Goal: Information Seeking & Learning: Learn about a topic

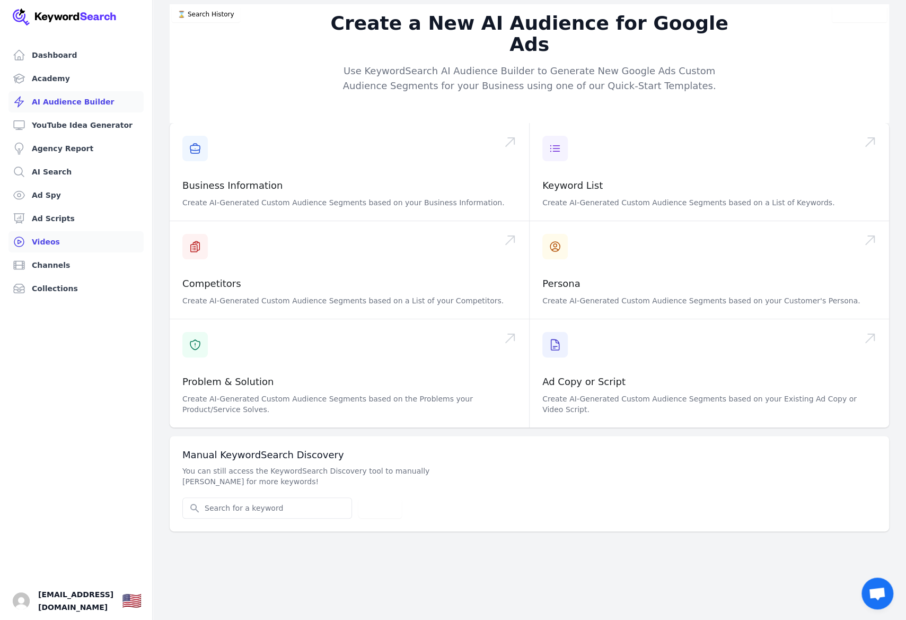
click at [58, 240] on link "Videos" at bounding box center [75, 241] width 135 height 21
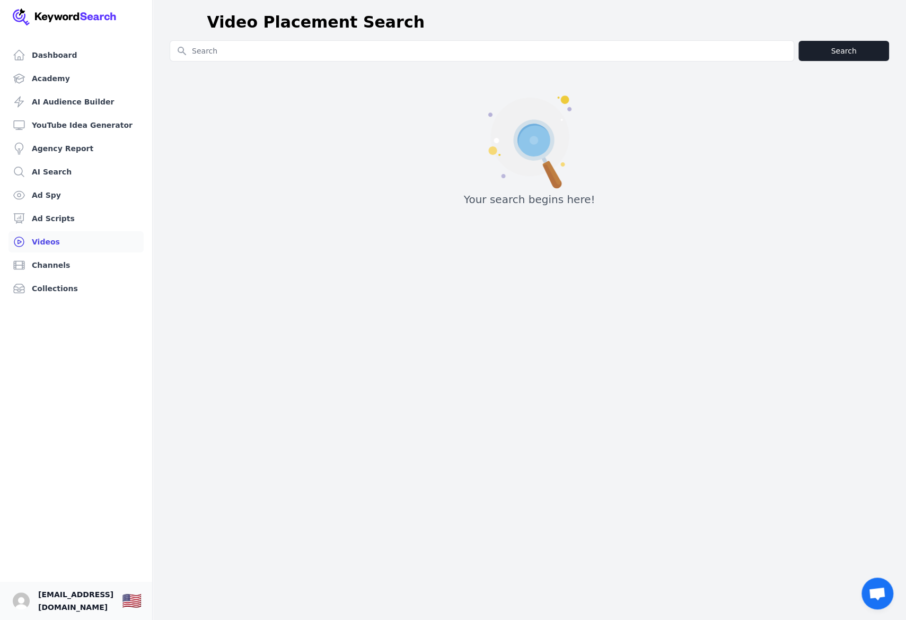
click at [112, 602] on span "[EMAIL_ADDRESS][DOMAIN_NAME]" at bounding box center [75, 600] width 75 height 25
click at [21, 604] on img "Open user button" at bounding box center [21, 600] width 17 height 17
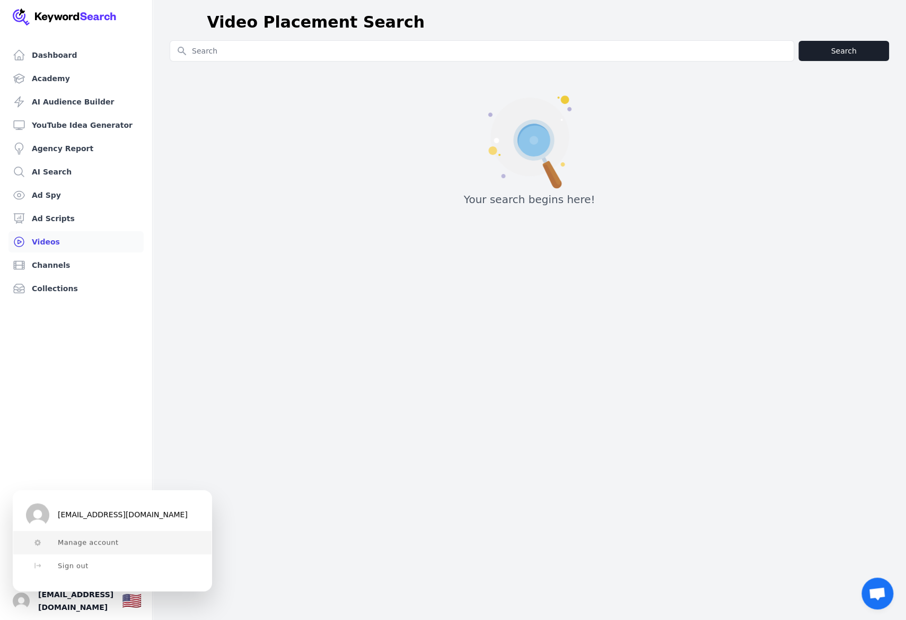
click at [66, 541] on span "Manage account" at bounding box center [88, 542] width 61 height 8
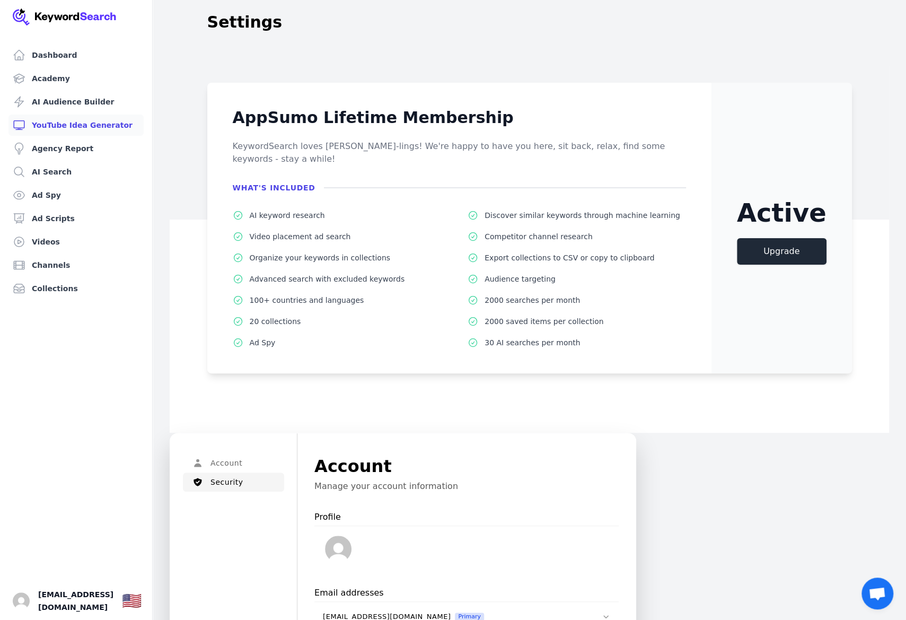
click at [67, 125] on link "YouTube Idea Generator" at bounding box center [75, 125] width 135 height 21
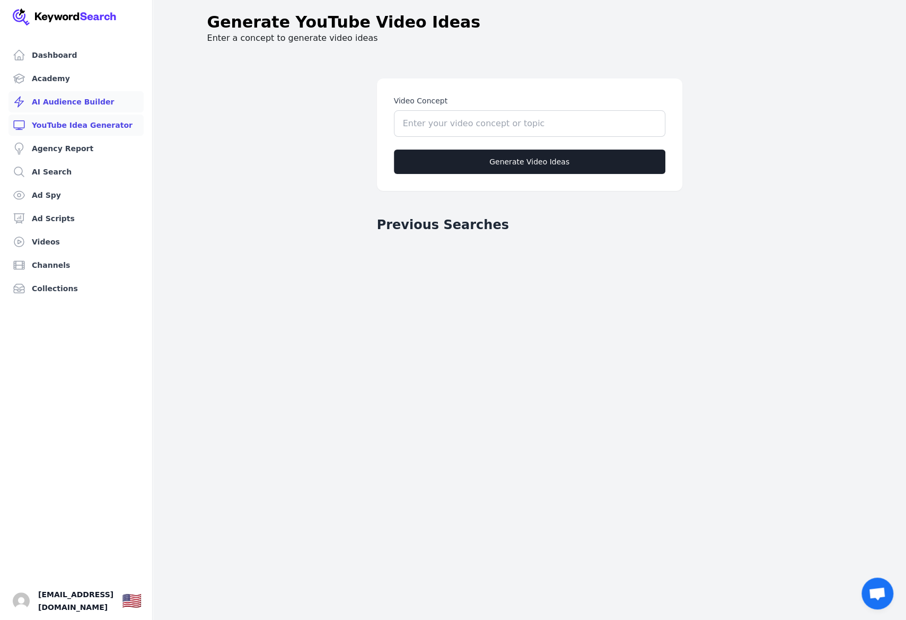
click at [76, 101] on link "AI Audience Builder" at bounding box center [75, 101] width 135 height 21
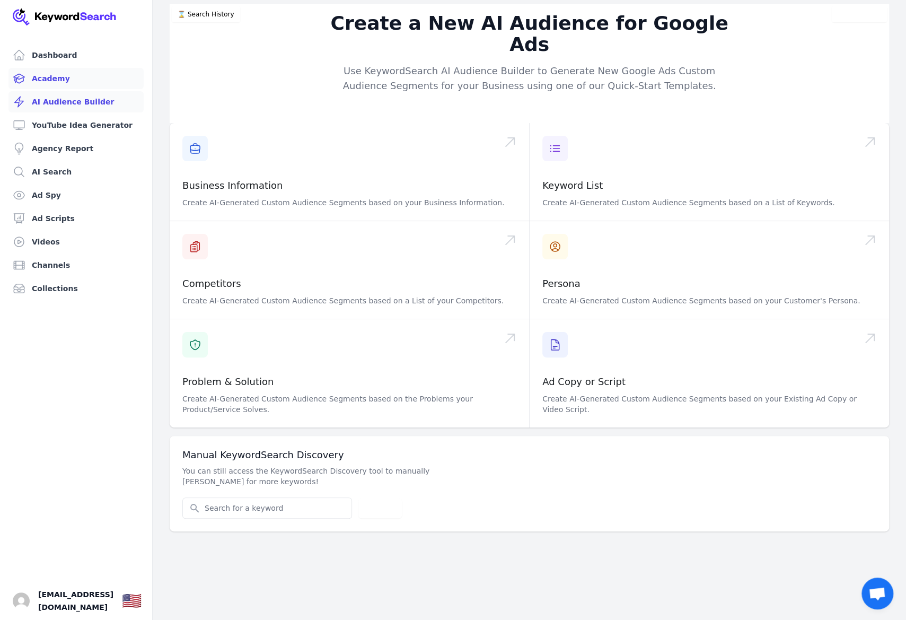
click at [57, 81] on link "Academy" at bounding box center [75, 78] width 135 height 21
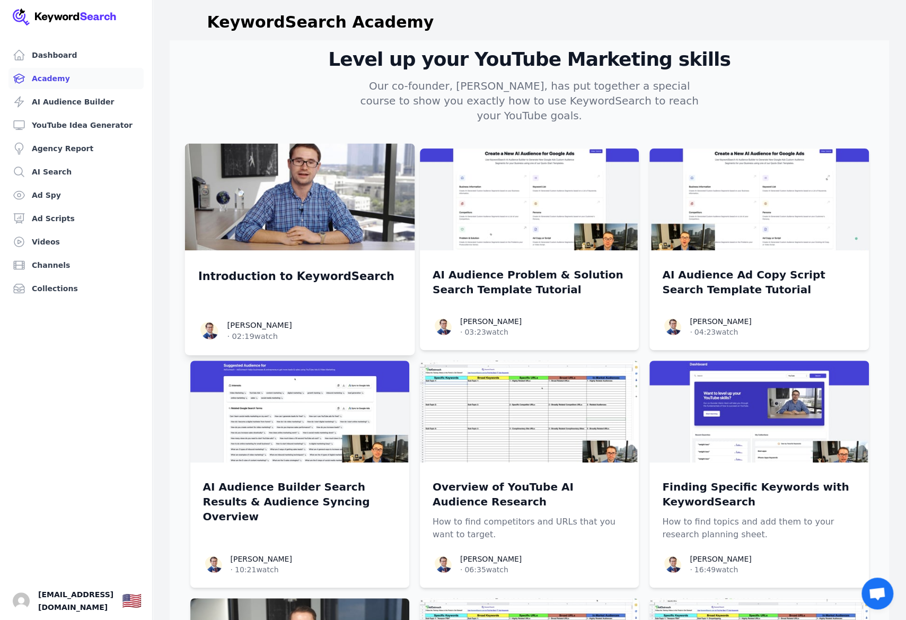
click at [279, 202] on img at bounding box center [300, 197] width 230 height 107
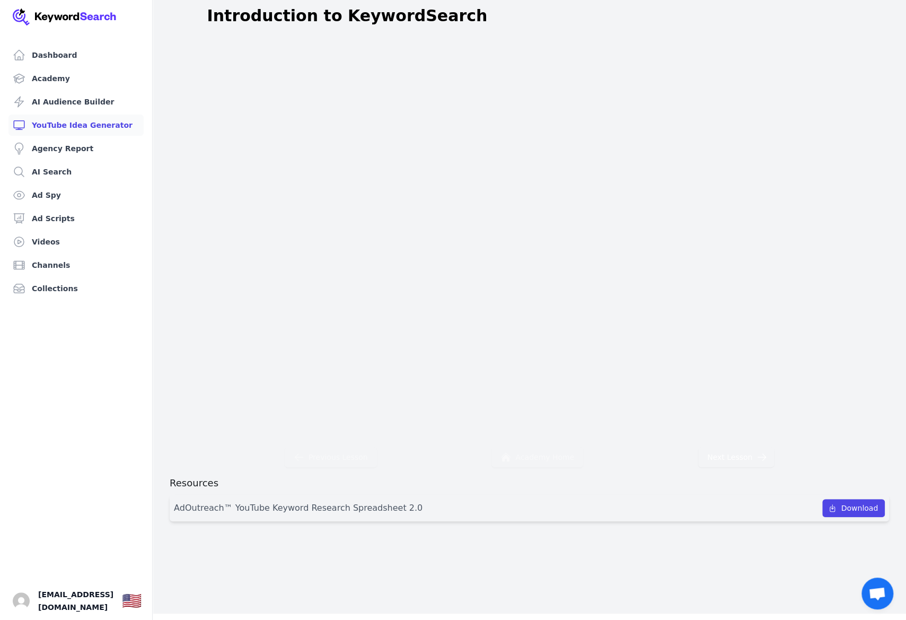
scroll to position [13, 0]
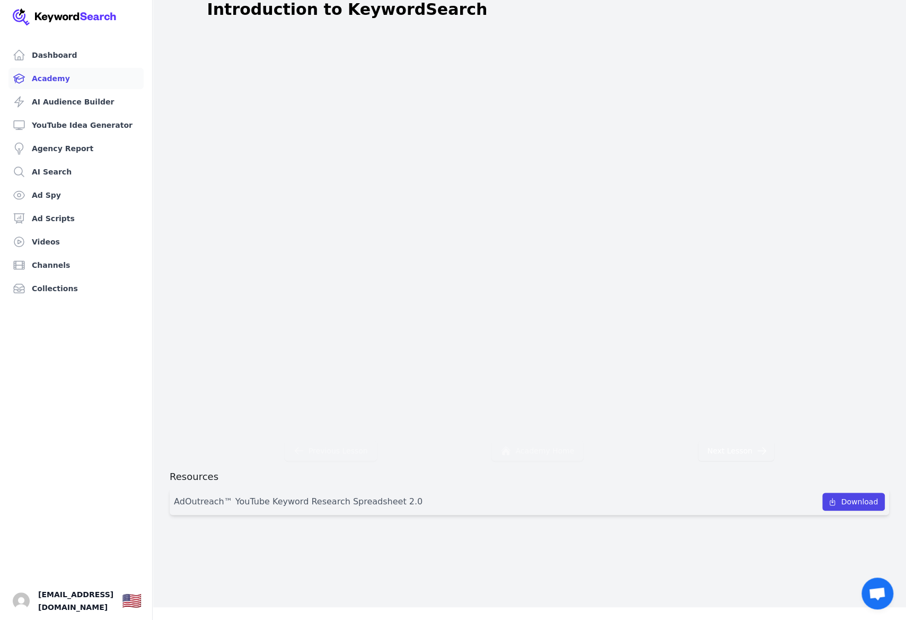
click at [82, 78] on link "Academy" at bounding box center [75, 78] width 135 height 21
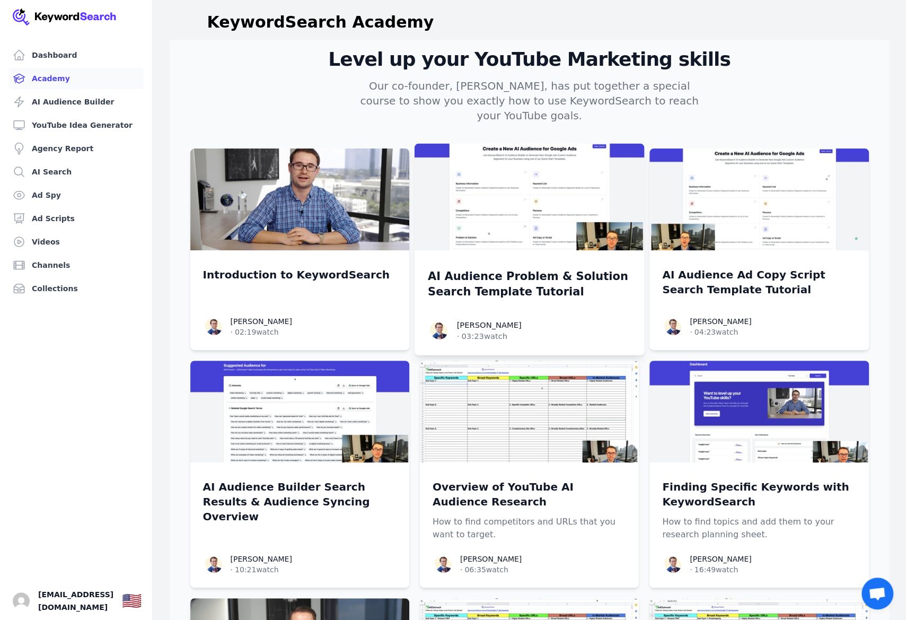
click at [517, 207] on img at bounding box center [529, 197] width 230 height 107
